Goal: Transaction & Acquisition: Purchase product/service

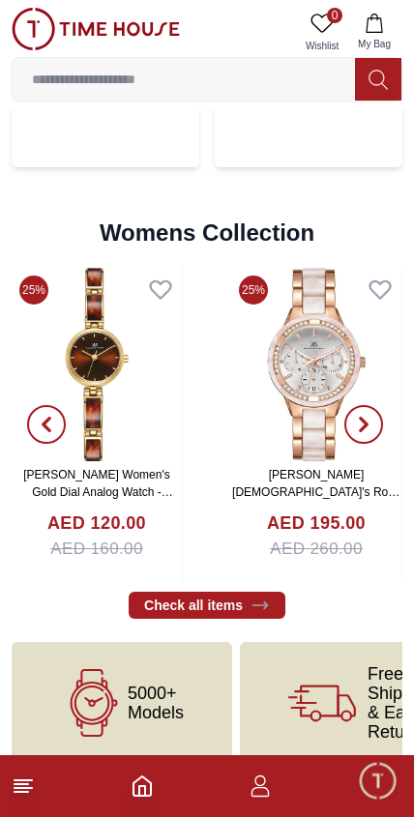
scroll to position [4336, 0]
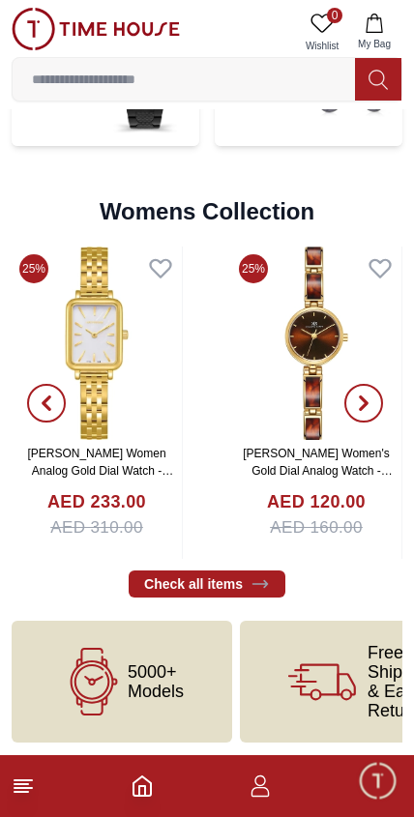
click at [250, 203] on h2 "Womens Collection" at bounding box center [207, 211] width 215 height 31
click at [243, 189] on div "Womens Collection Check all items" at bounding box center [207, 212] width 390 height 70
click at [236, 205] on h2 "Womens Collection" at bounding box center [207, 211] width 215 height 31
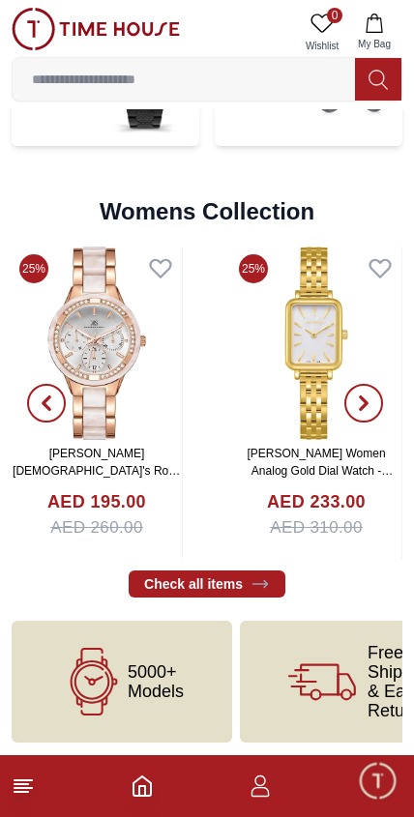
click at [256, 580] on icon at bounding box center [259, 583] width 19 height 19
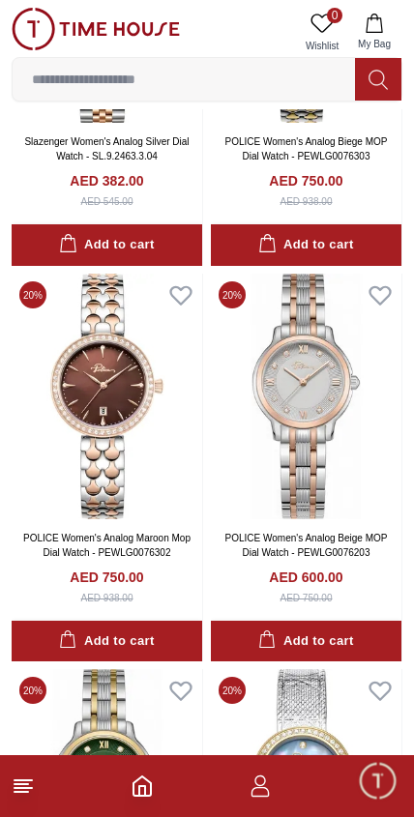
scroll to position [332, 0]
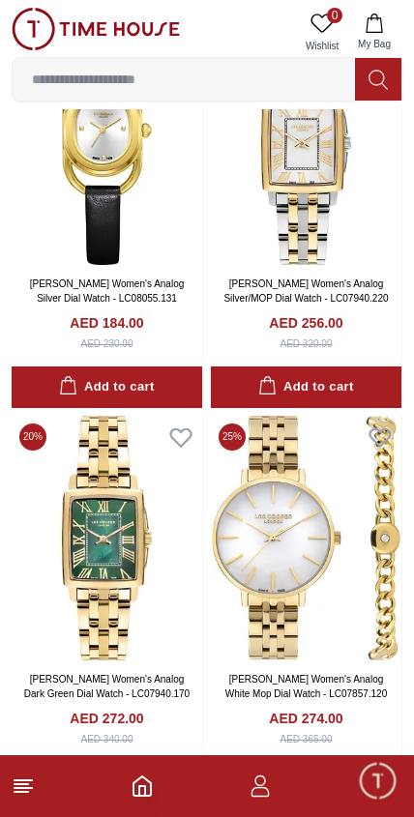
scroll to position [6507, 0]
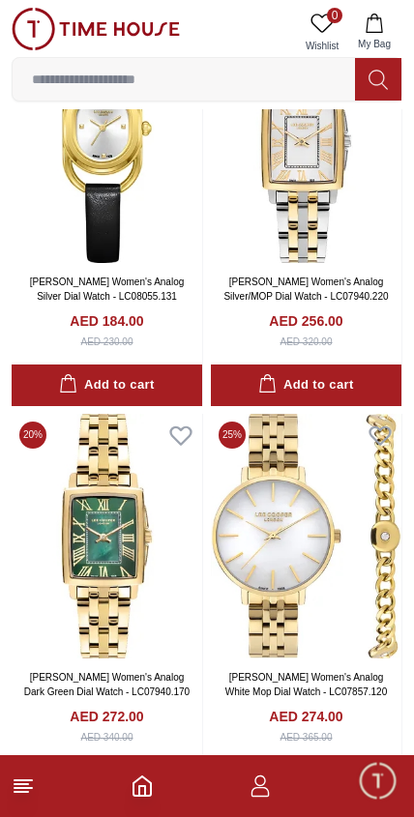
click at [283, 523] on img at bounding box center [306, 536] width 190 height 244
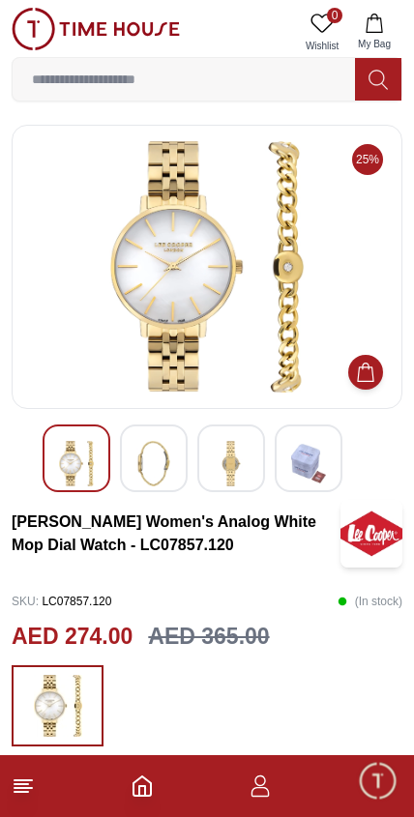
click at [154, 475] on img at bounding box center [153, 463] width 35 height 45
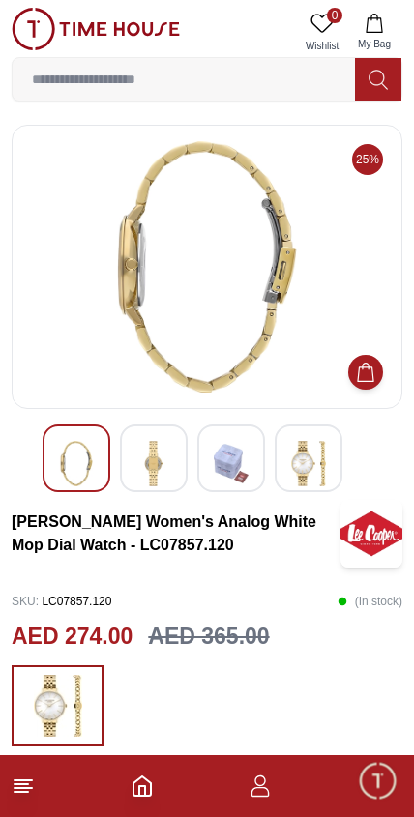
click at [235, 470] on img at bounding box center [231, 463] width 35 height 45
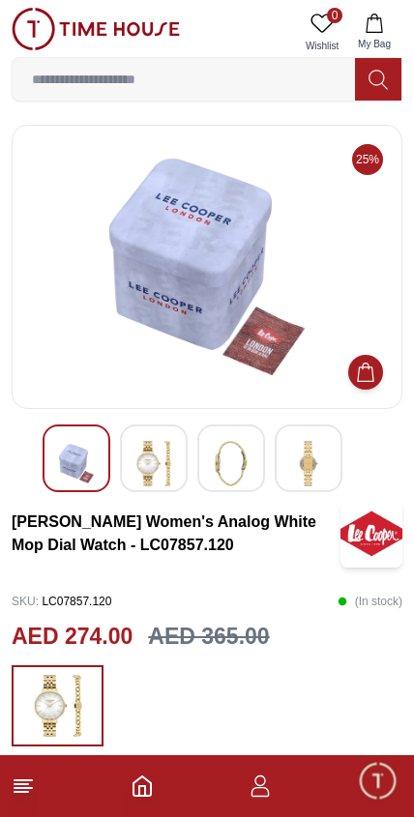
click at [299, 472] on img at bounding box center [308, 463] width 35 height 45
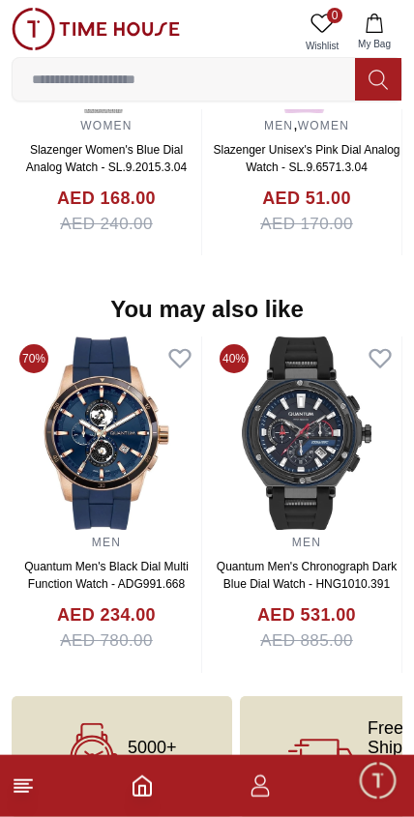
scroll to position [1830, 0]
